Goal: Check status

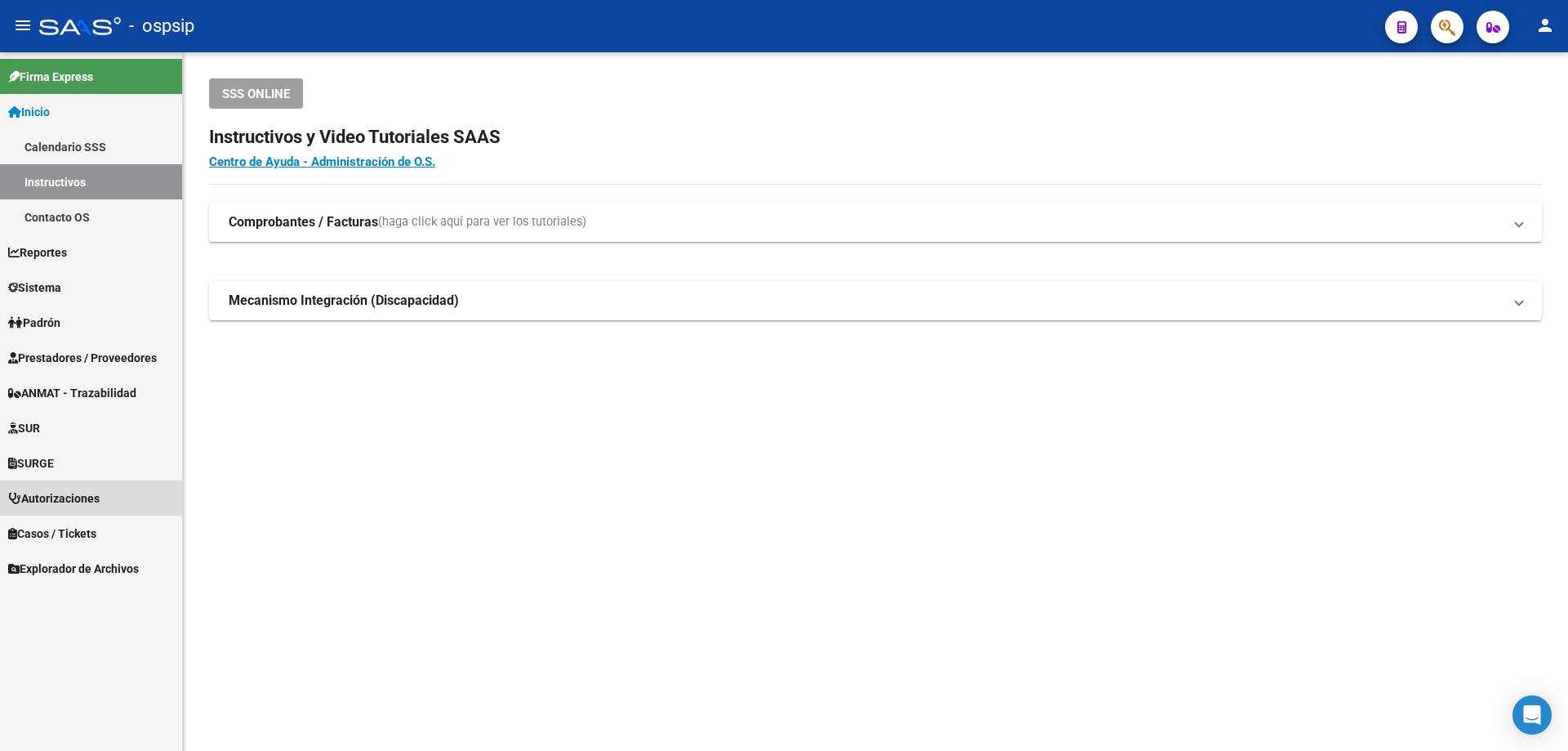
click at [58, 499] on span "Autorizaciones" at bounding box center [54, 498] width 91 height 18
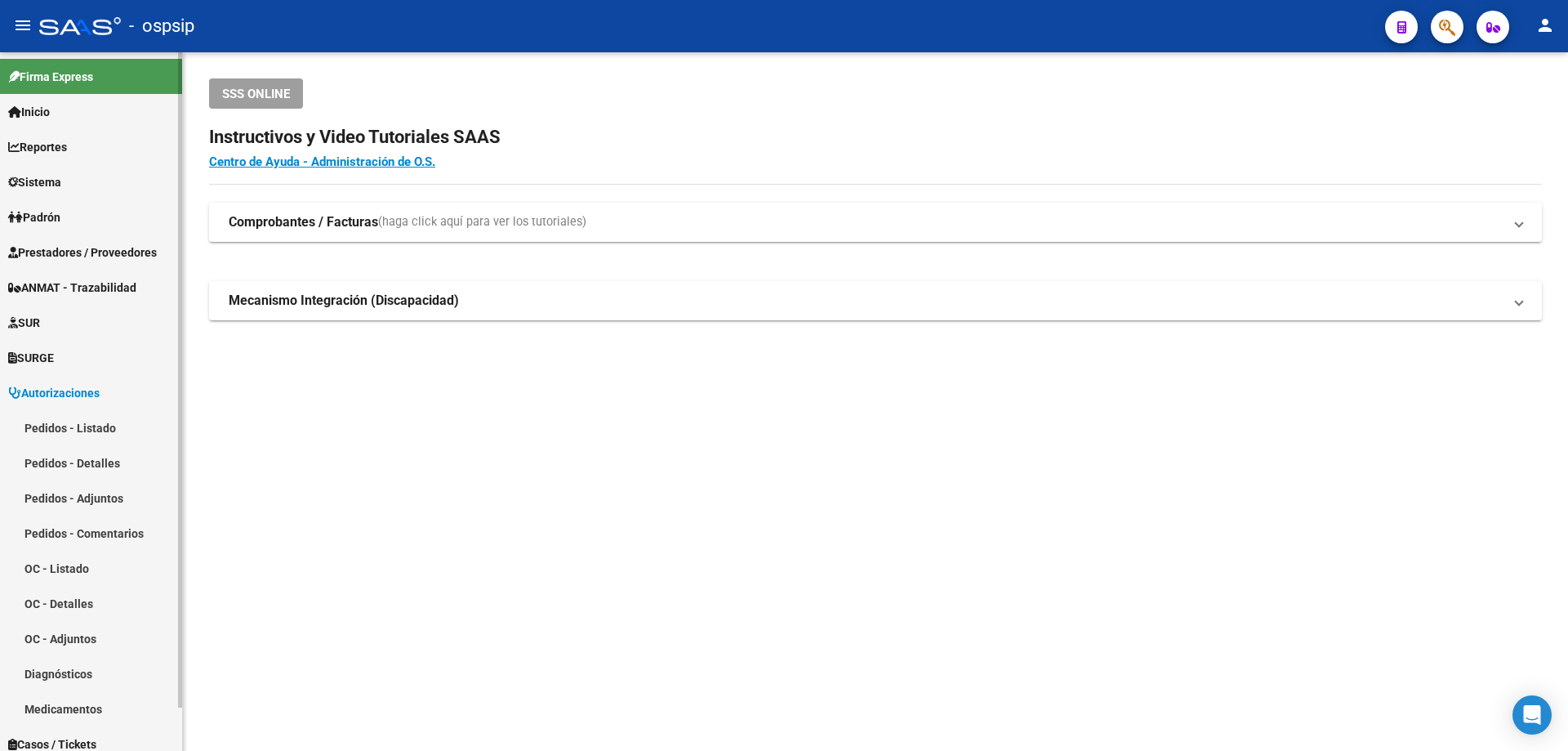
click at [81, 429] on link "Pedidos - Listado" at bounding box center [91, 427] width 182 height 35
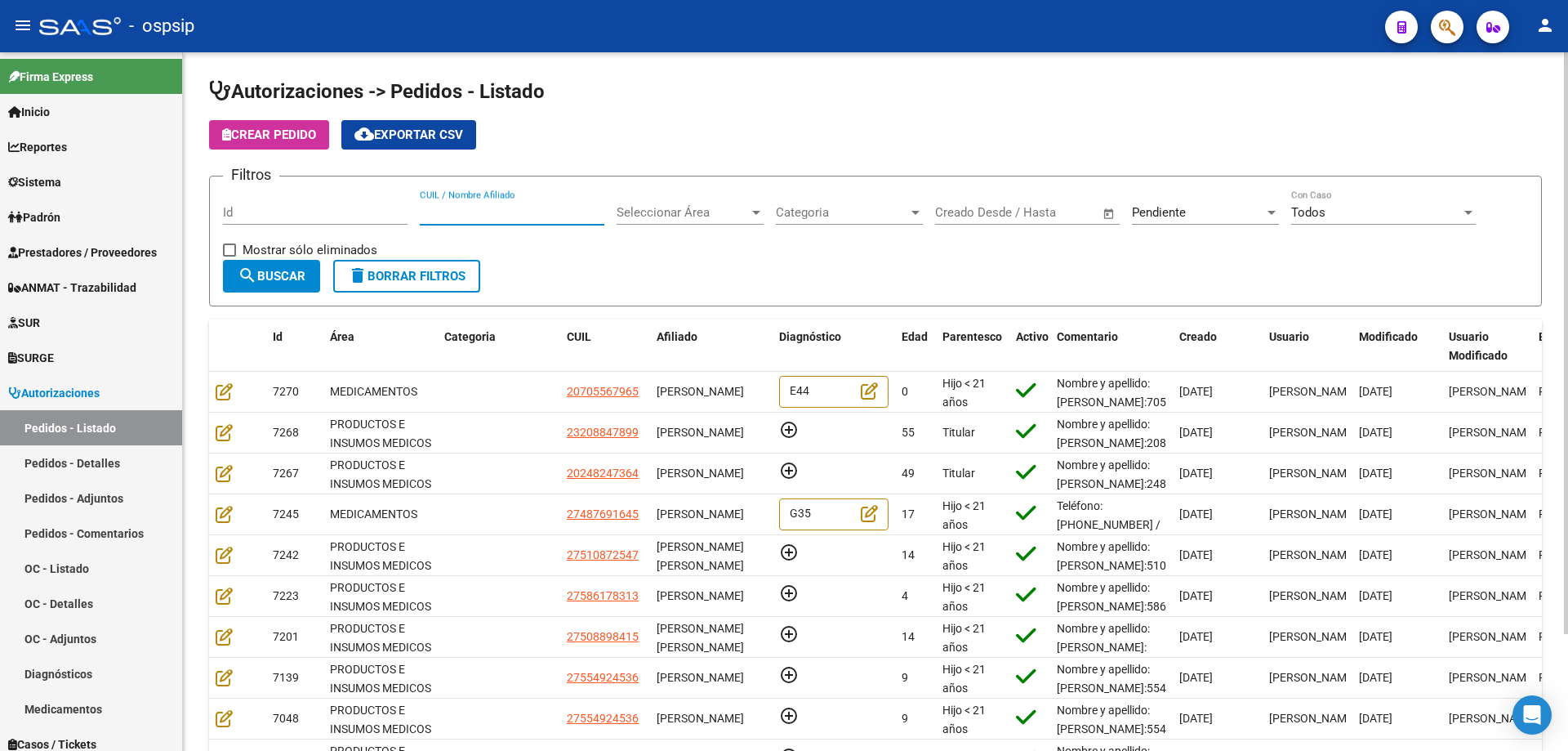
click at [477, 215] on input "CUIL / Nombre Afiliado" at bounding box center [512, 212] width 184 height 15
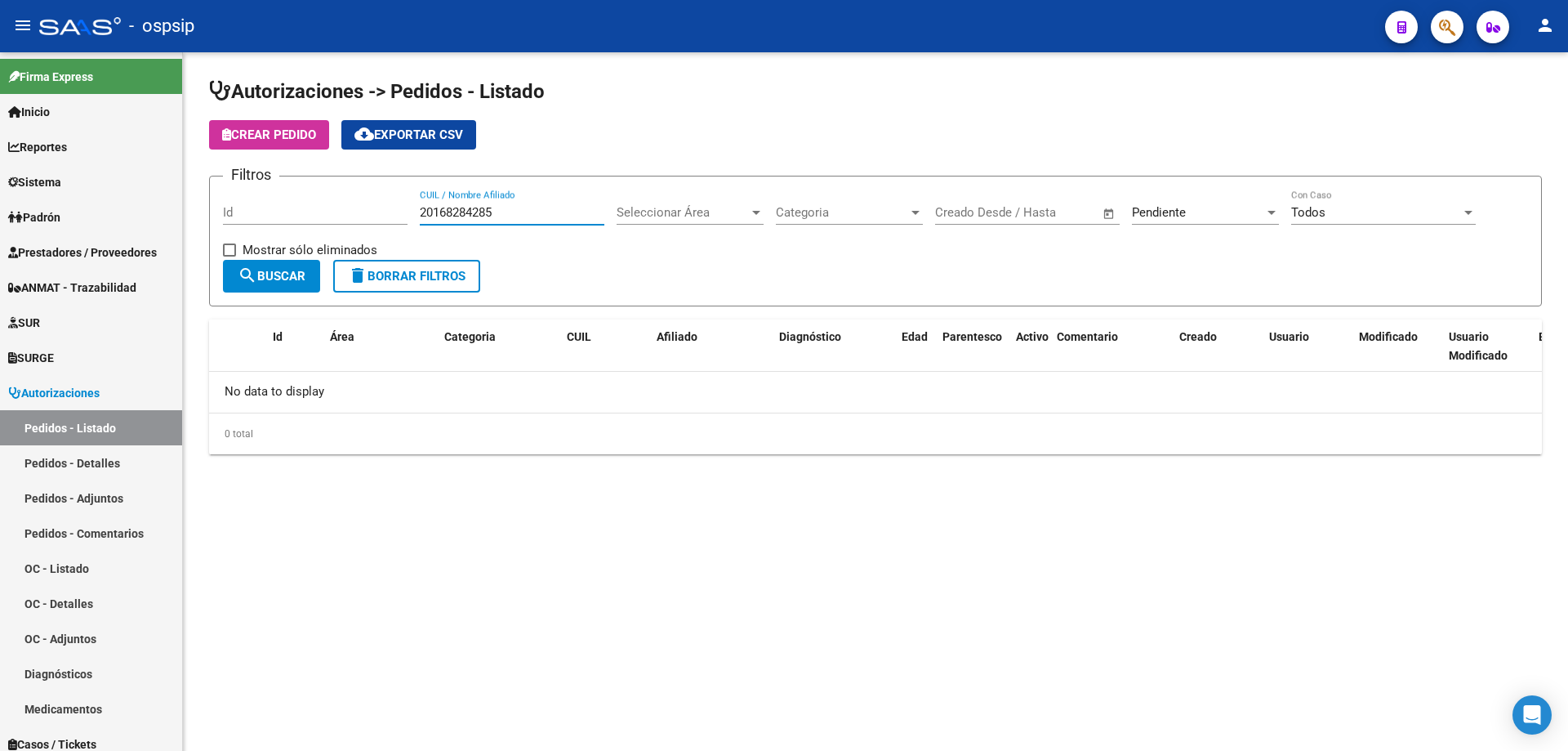
type input "20168284285"
click at [1201, 205] on div "Pendiente" at bounding box center [1197, 212] width 132 height 15
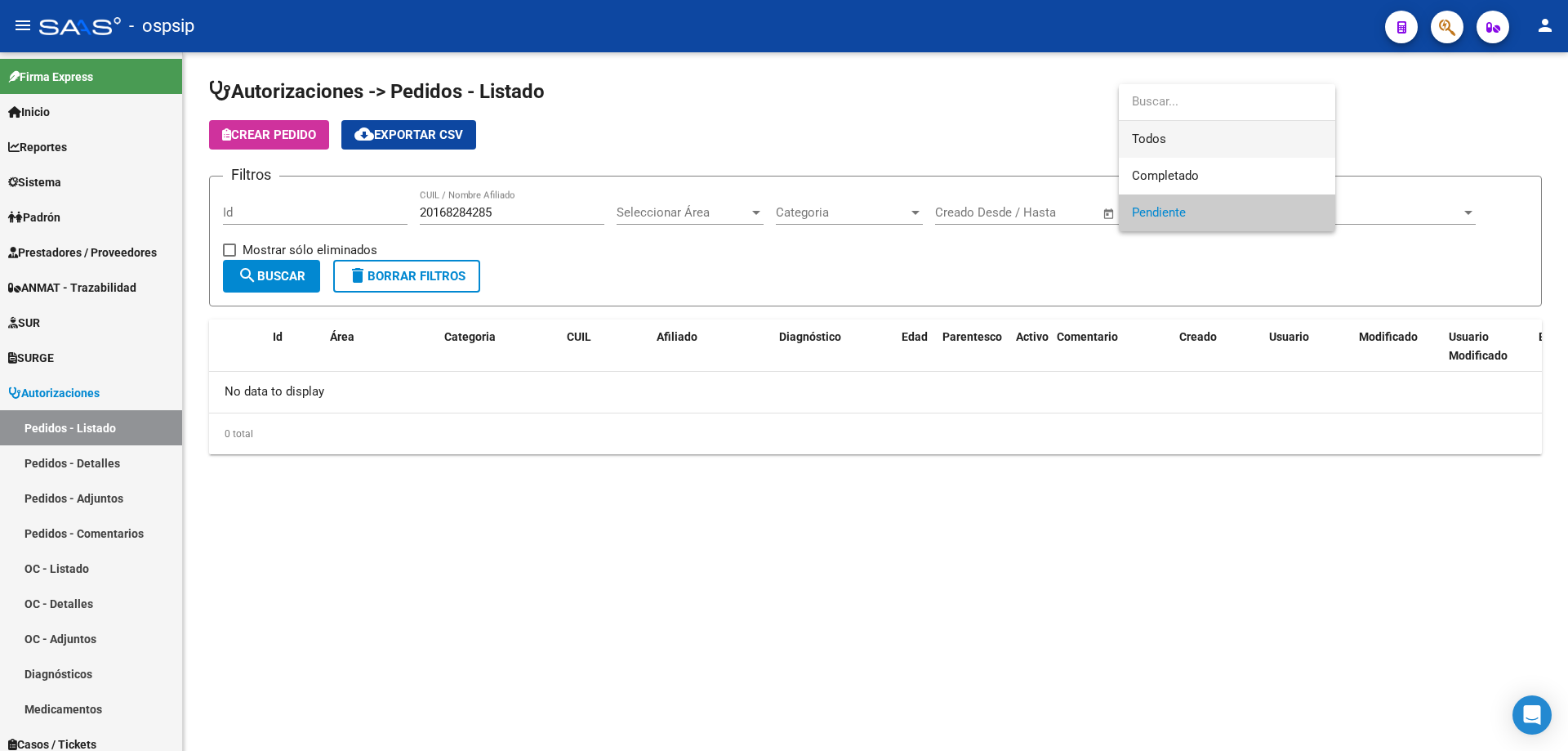
click at [1192, 122] on span "Todos" at bounding box center [1227, 139] width 190 height 37
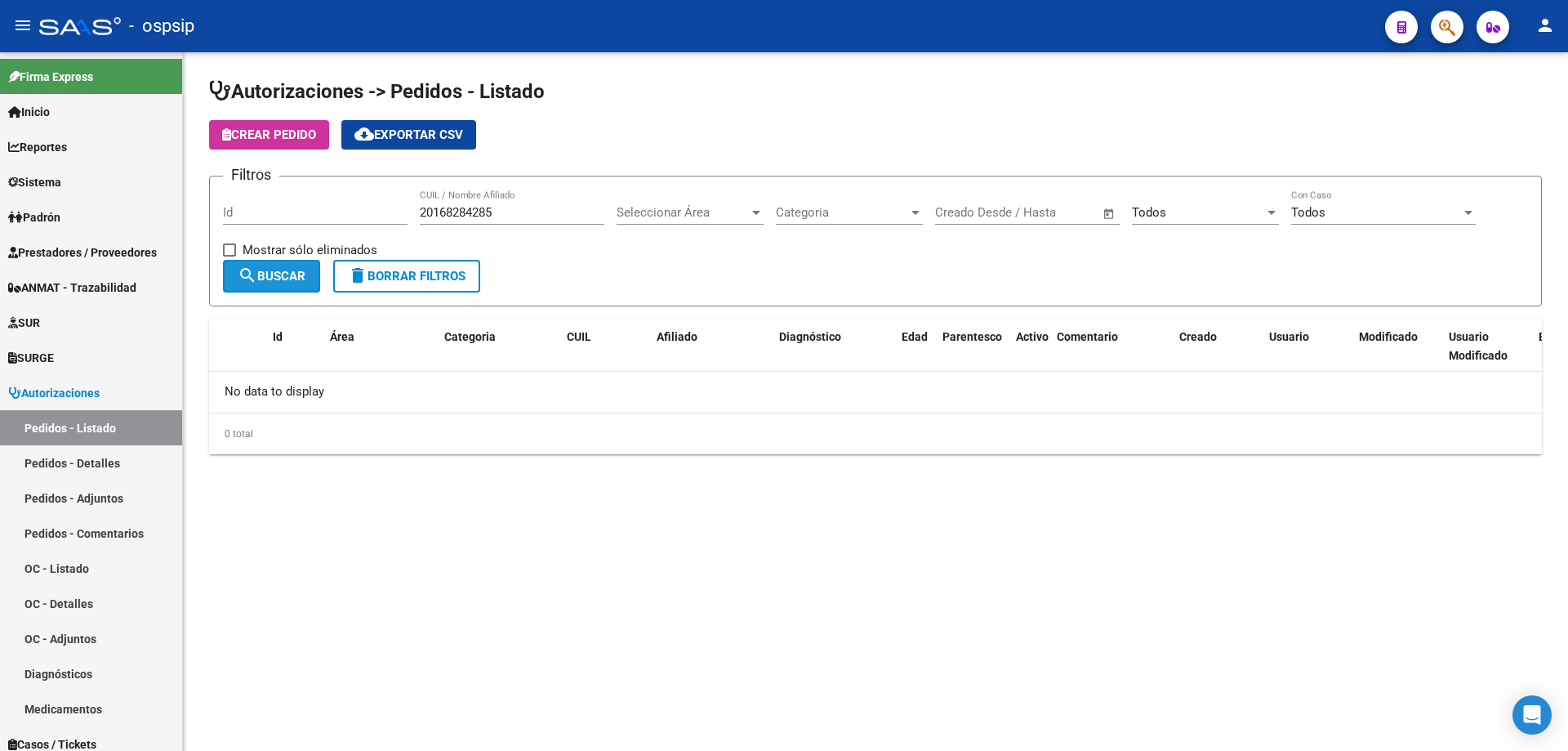
click at [284, 278] on span "search Buscar" at bounding box center [272, 276] width 67 height 15
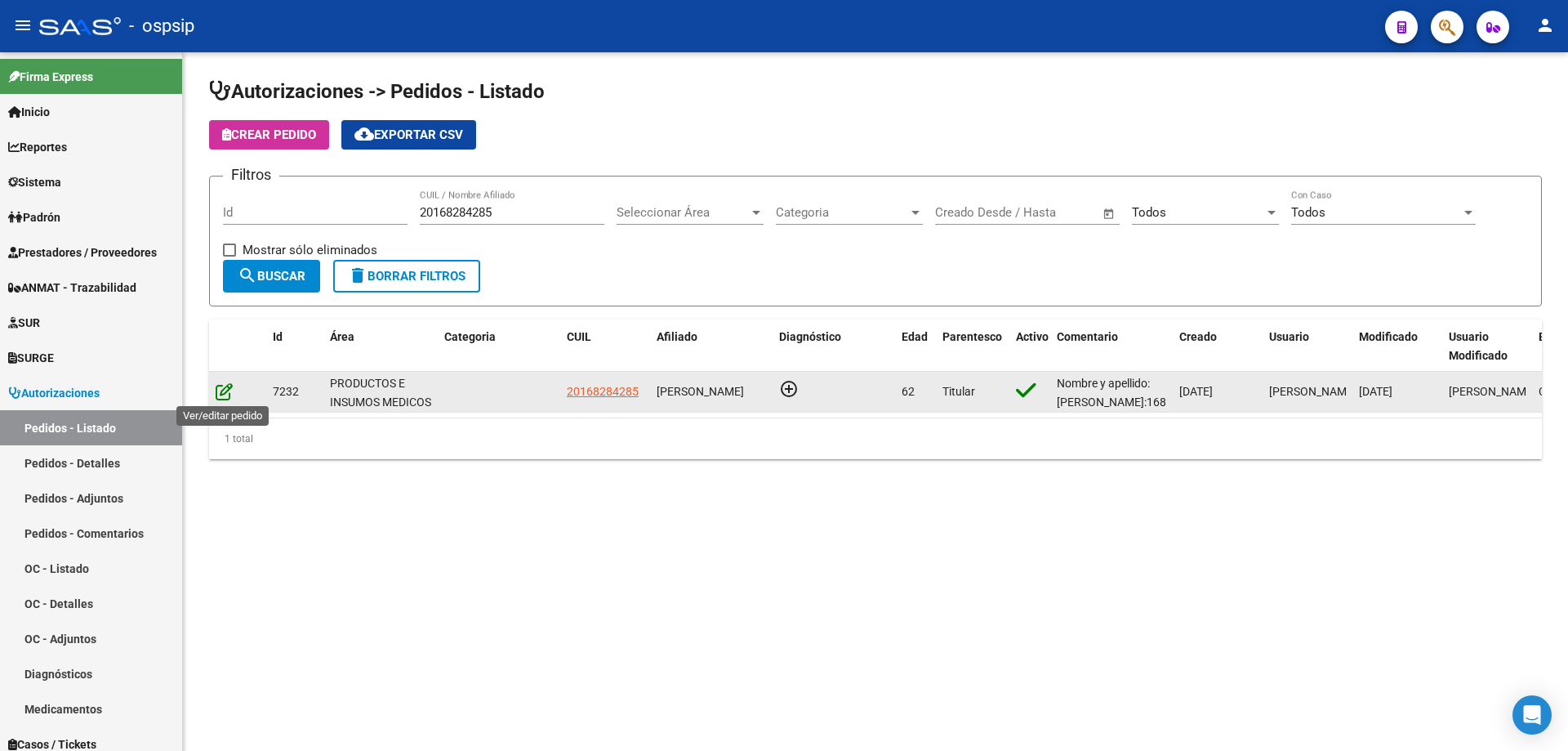
click at [219, 390] on icon at bounding box center [223, 391] width 17 height 18
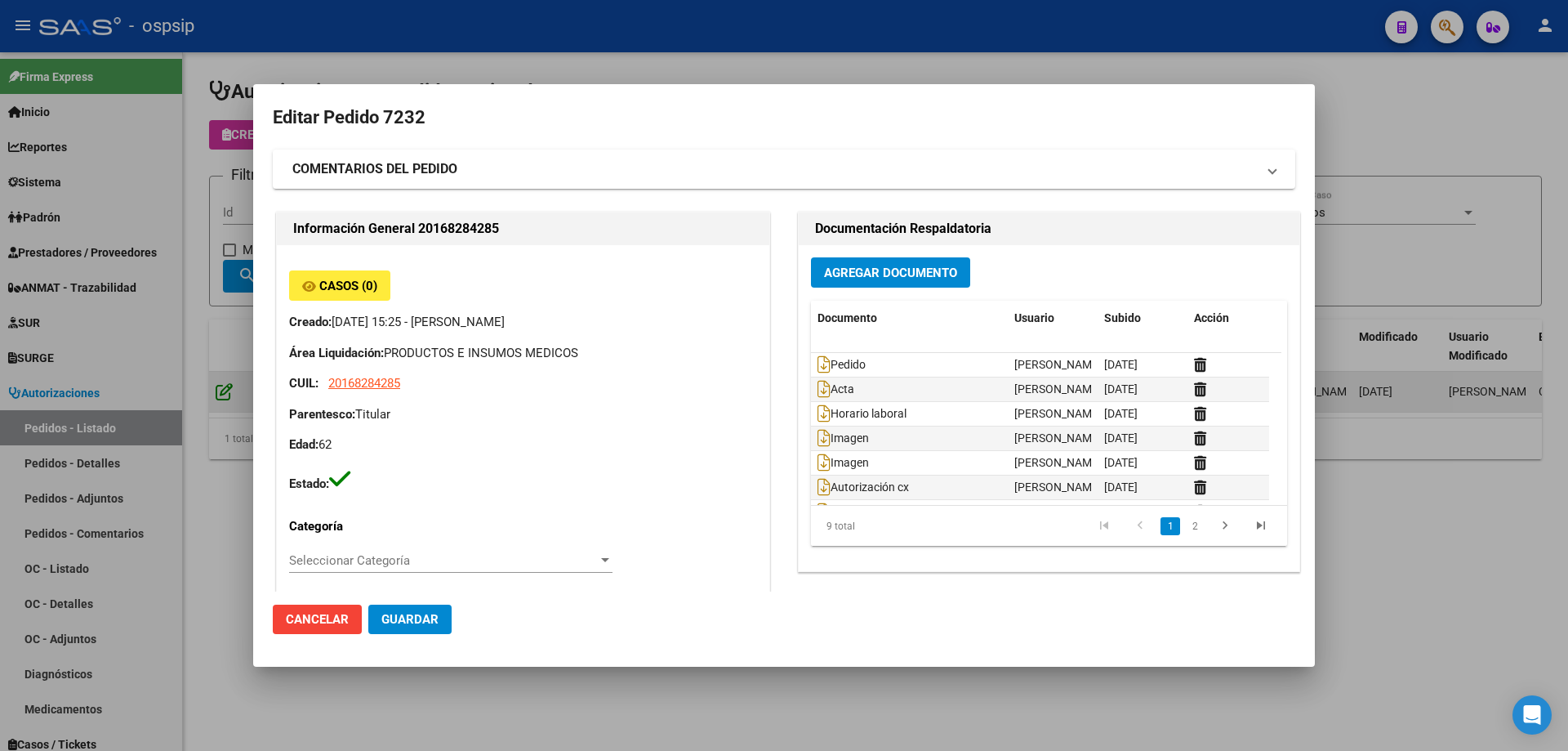
type input "[GEOGRAPHIC_DATA], [PERSON_NAME], [PERSON_NAME][STREET_ADDRESS]"
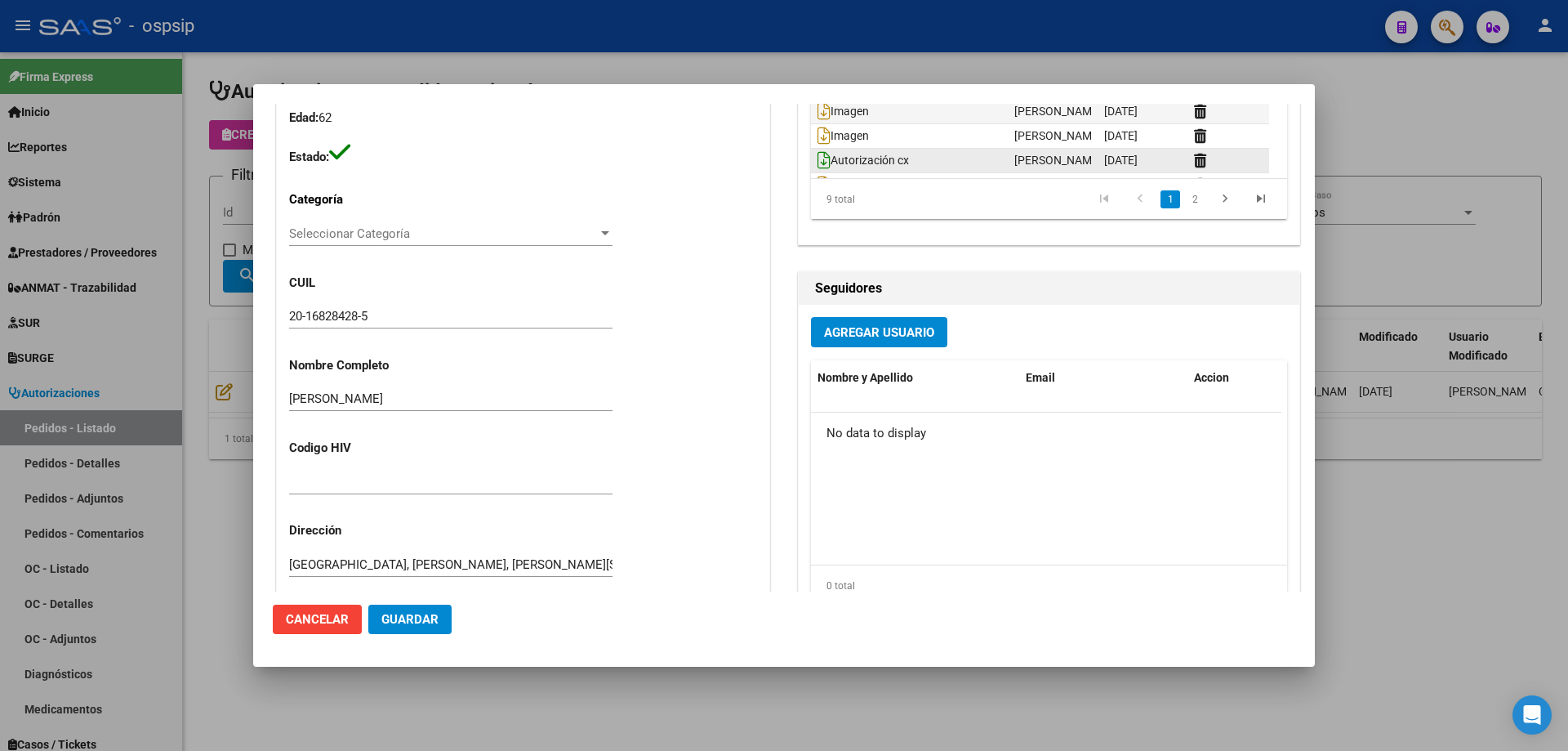
scroll to position [163, 0]
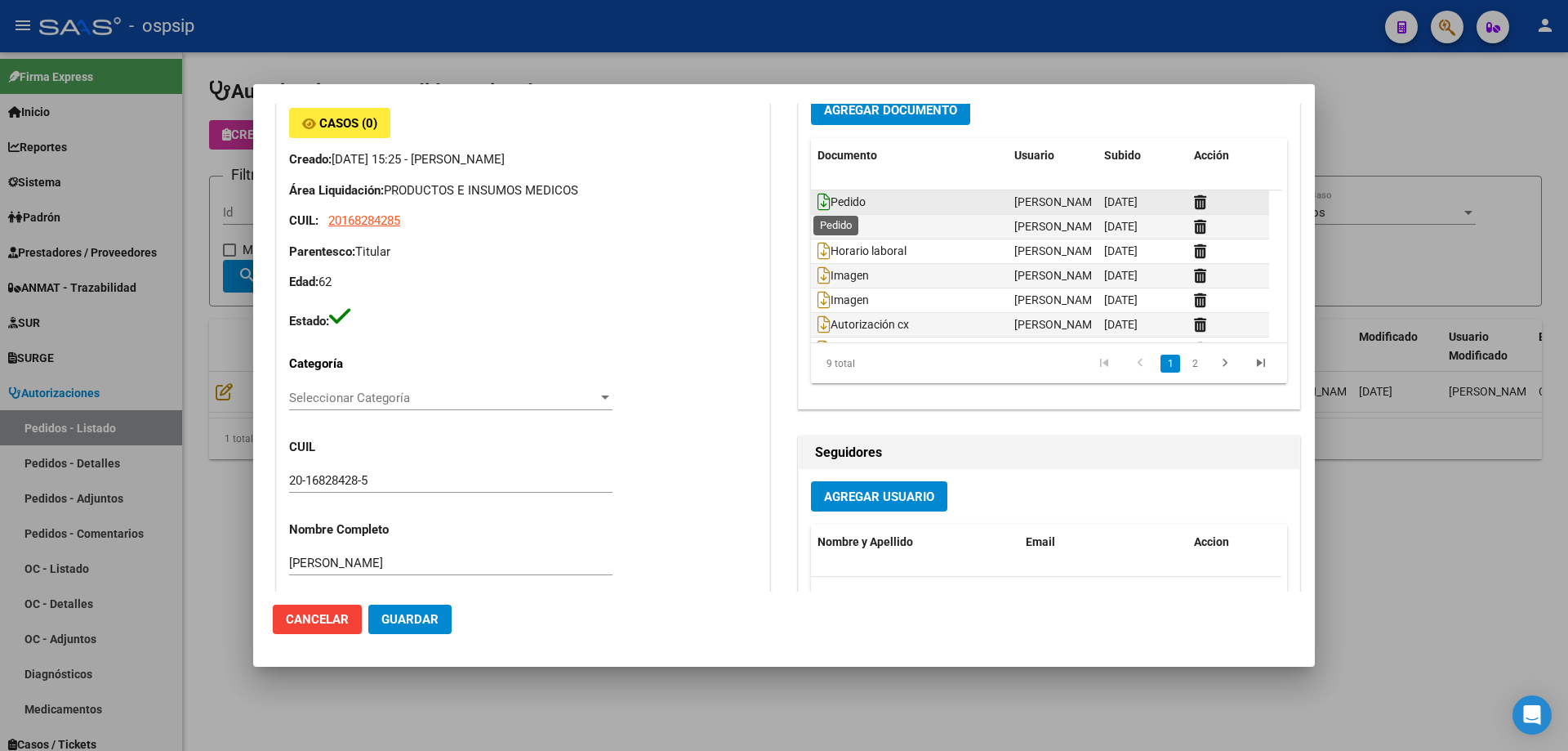
click at [820, 201] on icon at bounding box center [823, 201] width 13 height 18
click at [767, 413] on div "Información General 20168284285 Casos (0) Creado: [DATE] 15:25 - [PERSON_NAME] …" at bounding box center [523, 532] width 501 height 973
click at [1257, 63] on div at bounding box center [784, 375] width 1568 height 751
